Goal: Transaction & Acquisition: Subscribe to service/newsletter

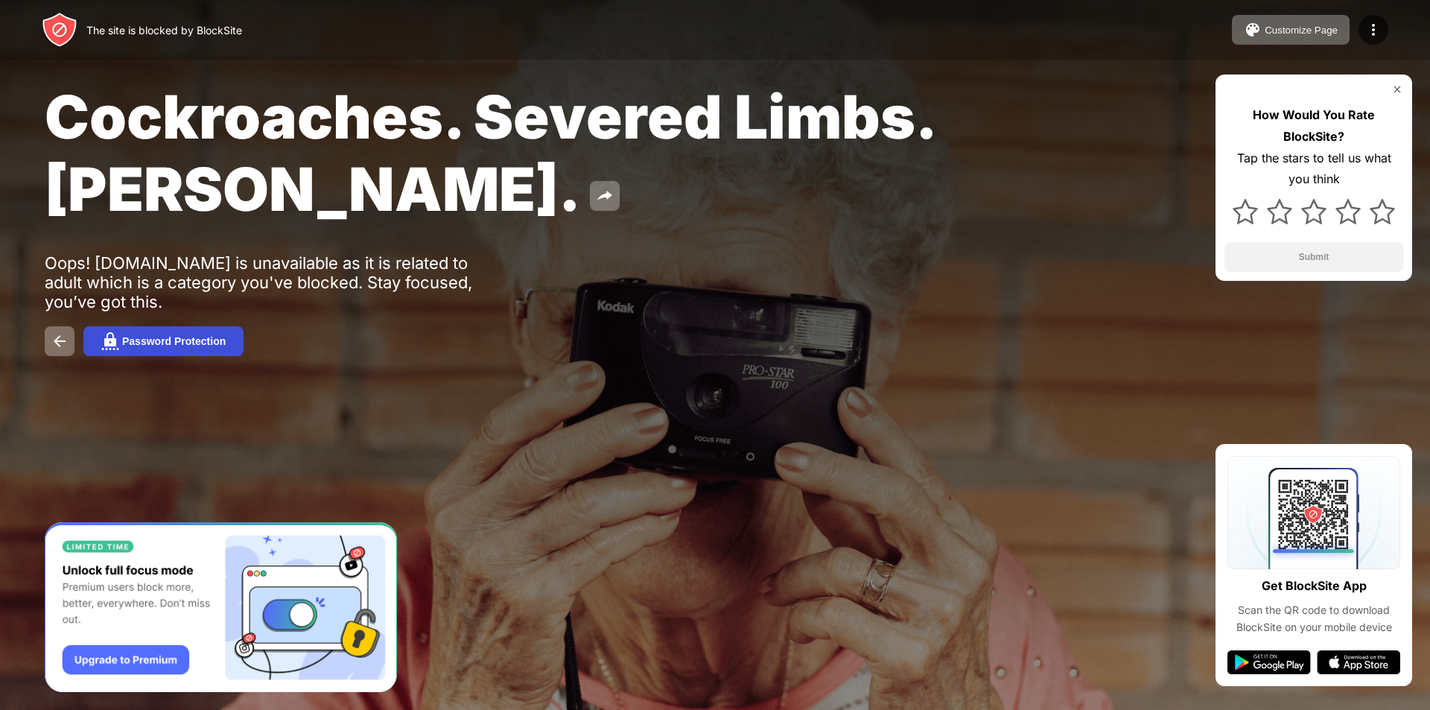
click at [127, 332] on button "Password Protection" at bounding box center [163, 341] width 160 height 30
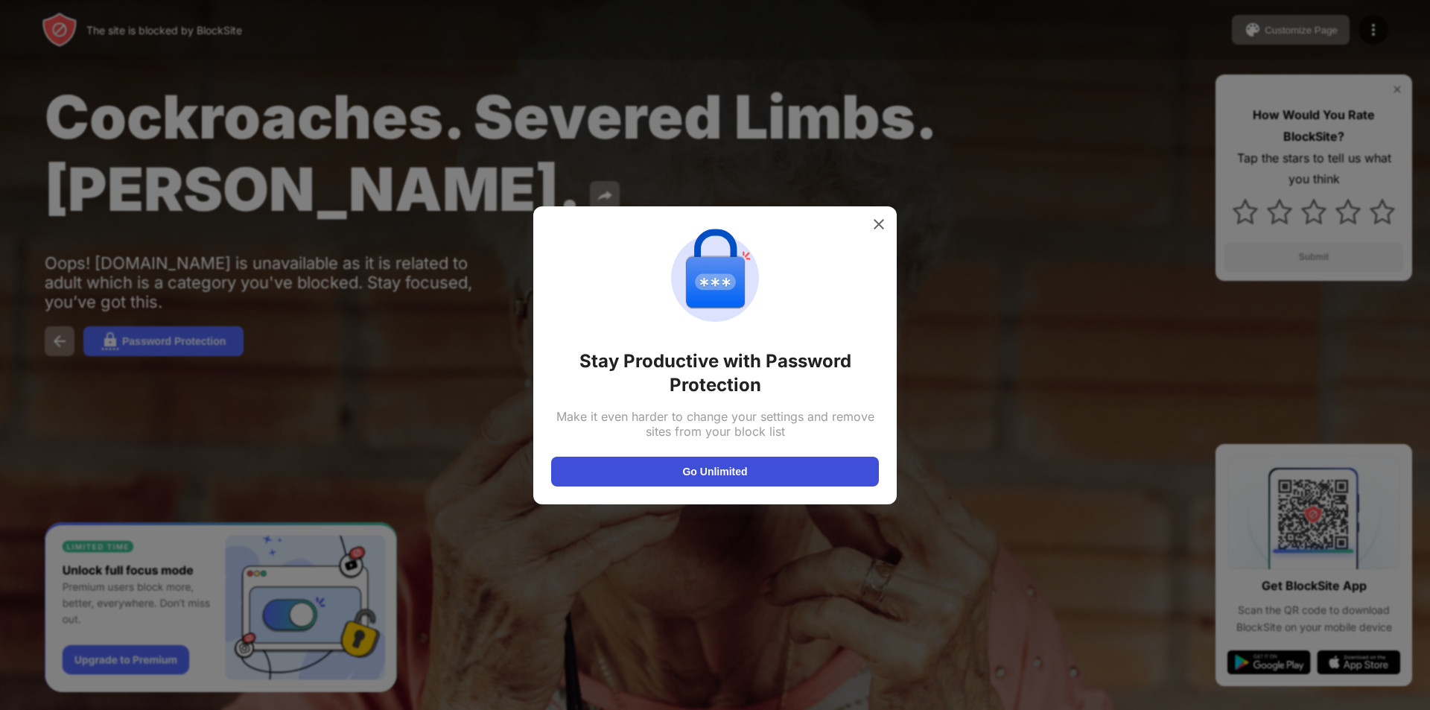
click at [654, 462] on button "Go Unlimited" at bounding box center [715, 472] width 328 height 30
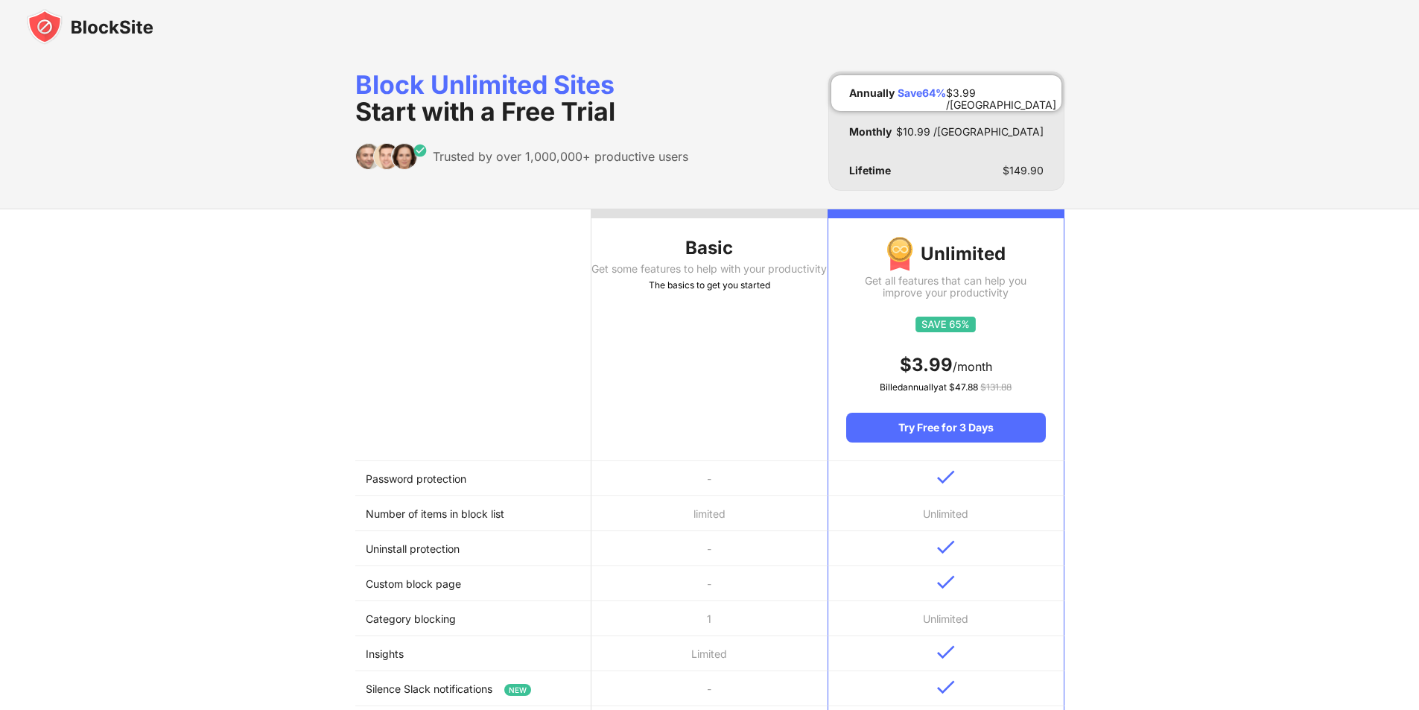
scroll to position [298, 0]
